Goal: Task Accomplishment & Management: Manage account settings

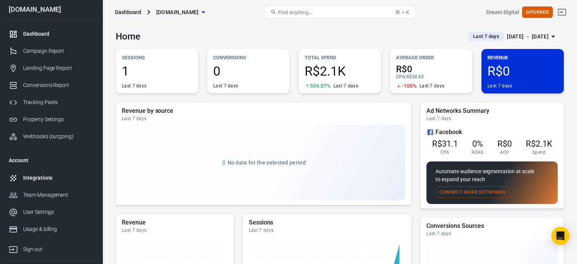
click at [60, 174] on div "Integrations" at bounding box center [58, 178] width 71 height 8
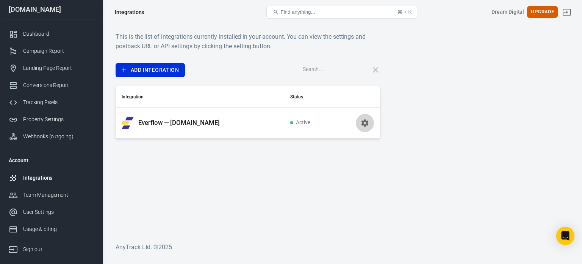
click at [371, 117] on button "button" at bounding box center [365, 123] width 18 height 18
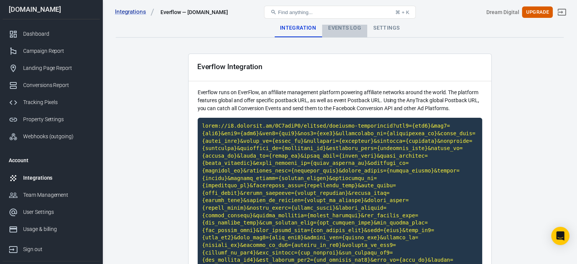
click at [347, 30] on div "Events Log" at bounding box center [344, 28] width 45 height 18
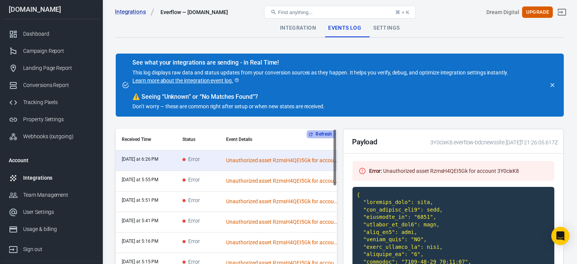
click at [315, 131] on button "Refresh" at bounding box center [320, 134] width 28 height 8
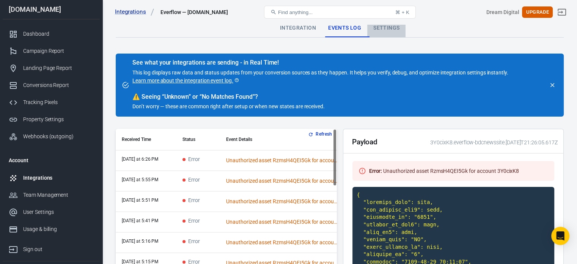
click at [379, 30] on div "Settings" at bounding box center [386, 28] width 38 height 18
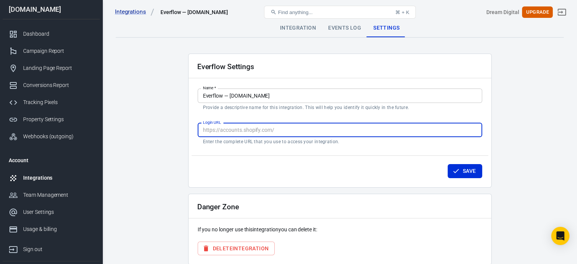
click at [261, 132] on input "Login URL" at bounding box center [340, 130] width 284 height 14
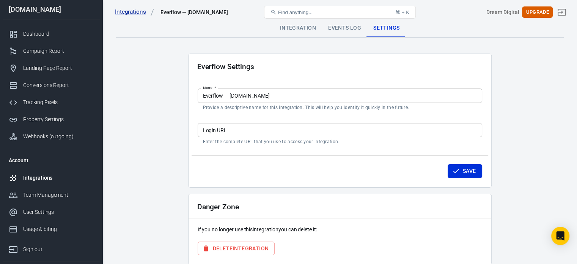
click at [335, 22] on div "Integrations Everflow — [DOMAIN_NAME] Find anything... ⌘ + K Dream Digital Upgr…" at bounding box center [340, 12] width 474 height 24
click at [338, 27] on div "Events Log" at bounding box center [344, 28] width 45 height 18
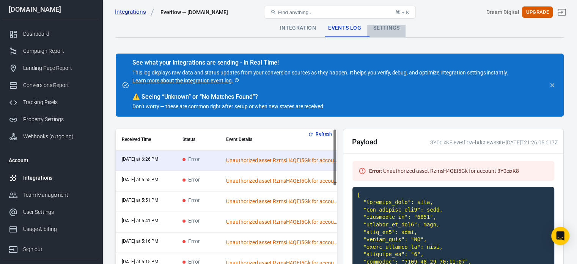
click at [384, 27] on div "Settings" at bounding box center [386, 28] width 38 height 18
